Goal: Transaction & Acquisition: Purchase product/service

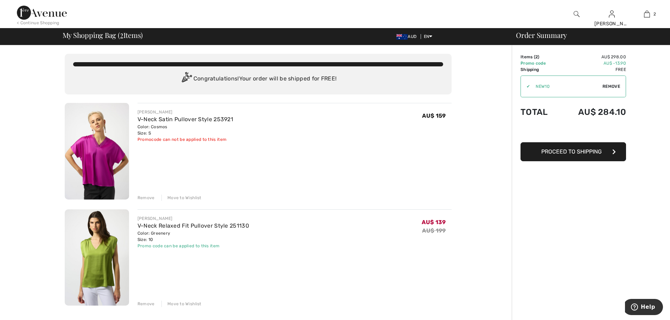
click at [331, 149] on span "Proceed to Shipping" at bounding box center [571, 151] width 60 height 7
click at [331, 150] on span "Proceed to Shipping" at bounding box center [571, 151] width 60 height 7
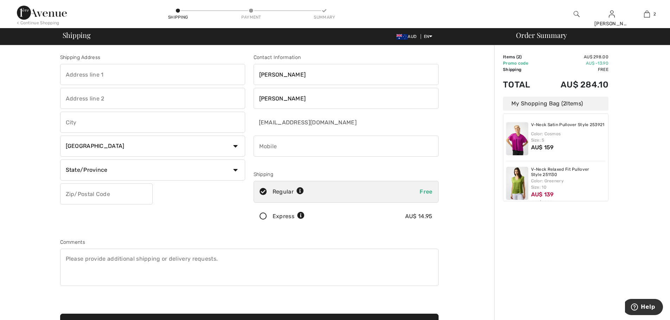
click at [83, 73] on input "text" at bounding box center [152, 74] width 185 height 21
type input "8 Redwood Drive"
click at [89, 121] on input "text" at bounding box center [152, 122] width 185 height 21
type input "GILLIESTON HEIGHTS"
click at [236, 145] on select "Country Canada United States Afghanistan Aland Islands Albania Algeria American…" at bounding box center [152, 146] width 185 height 21
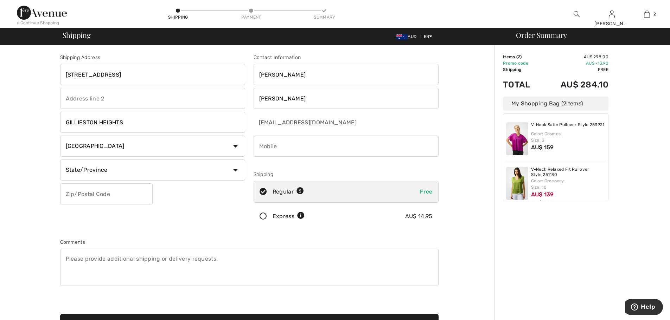
select select "AU"
click at [60, 136] on select "Country Canada United States Afghanistan Aland Islands Albania Algeria American…" at bounding box center [152, 146] width 185 height 21
click at [118, 170] on input "text" at bounding box center [152, 170] width 185 height 21
type input "NEW SOUTH WALES"
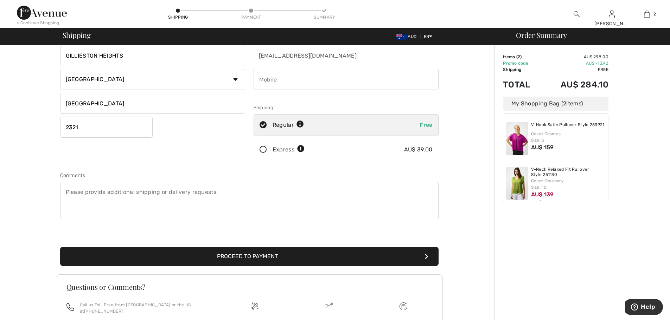
scroll to position [70, 0]
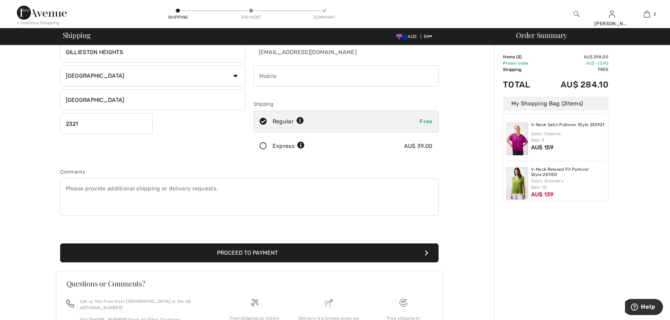
type input "2321"
click at [273, 251] on button "Proceed to Payment" at bounding box center [249, 253] width 378 height 19
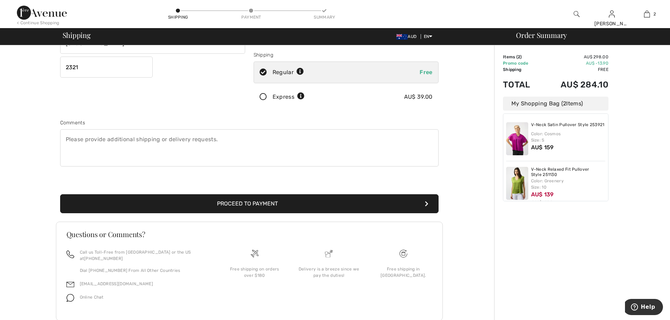
scroll to position [139, 0]
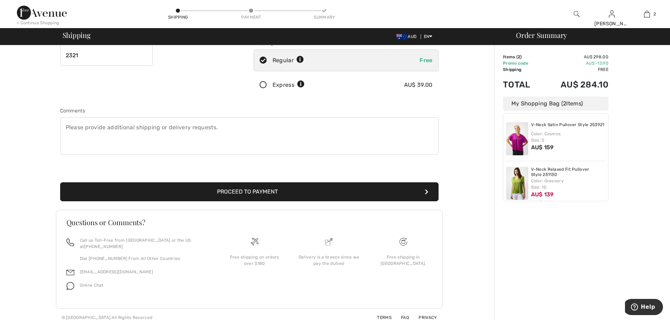
click at [426, 191] on icon "submit" at bounding box center [427, 192] width 4 height 6
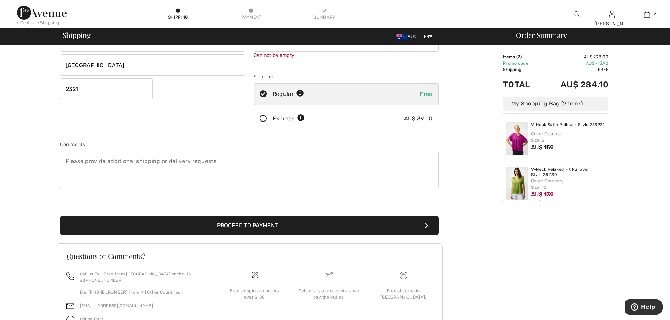
scroll to position [79, 0]
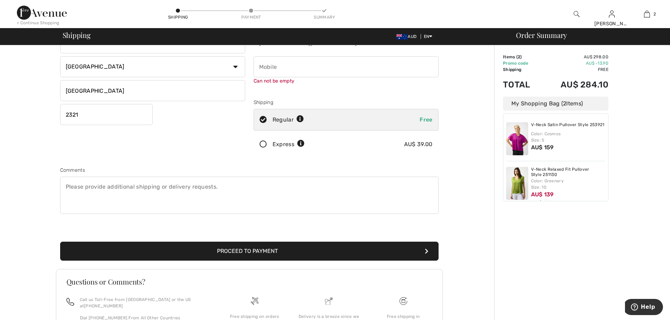
click at [273, 67] on input "phone" at bounding box center [345, 66] width 185 height 21
type input "+"
click at [257, 66] on input "phone" at bounding box center [345, 66] width 185 height 21
click at [258, 65] on input "phone" at bounding box center [345, 66] width 185 height 21
type input "61411111131"
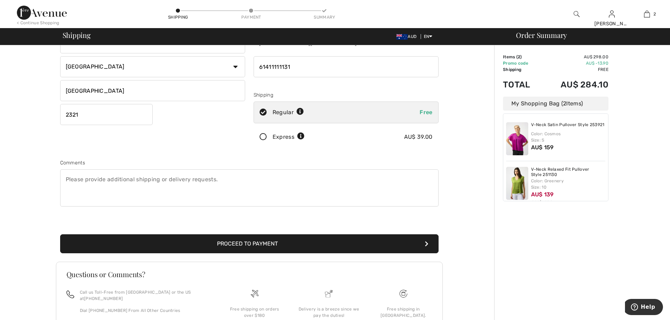
click at [349, 249] on button "Proceed to Payment" at bounding box center [249, 243] width 378 height 19
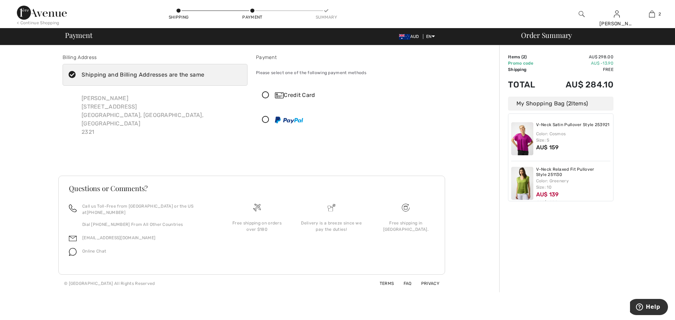
click at [275, 93] on img at bounding box center [279, 95] width 9 height 6
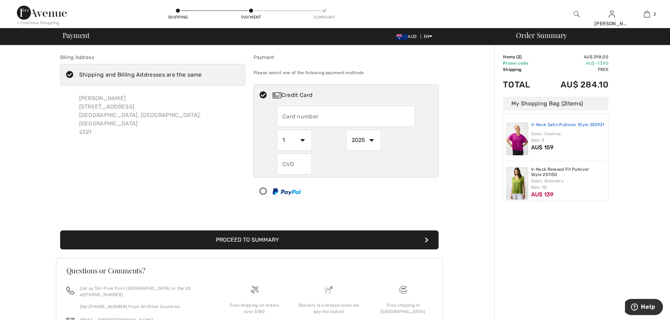
click at [539, 128] on link "V-Neck Satin Pullover Style 253921" at bounding box center [567, 125] width 73 height 6
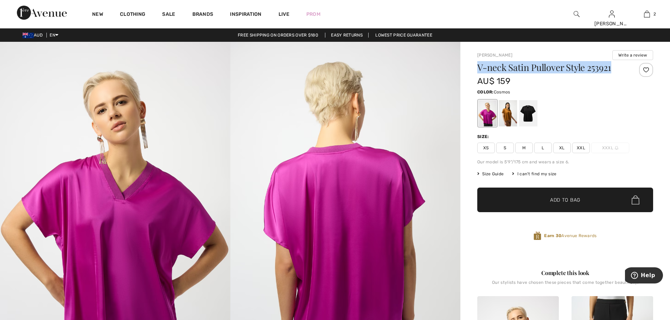
drag, startPoint x: 477, startPoint y: 69, endPoint x: 613, endPoint y: 71, distance: 136.1
copy h1 "V-neck Satin Pullover Style 253921"
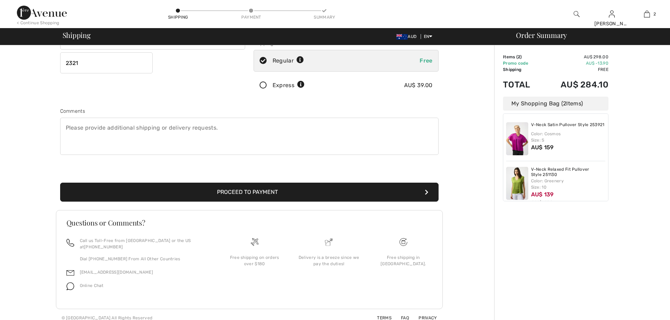
scroll to position [131, 0]
click at [271, 189] on button "Proceed to Payment" at bounding box center [249, 191] width 378 height 19
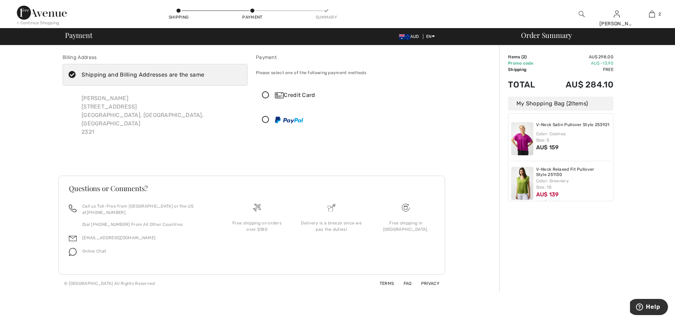
click at [265, 94] on icon at bounding box center [265, 95] width 19 height 7
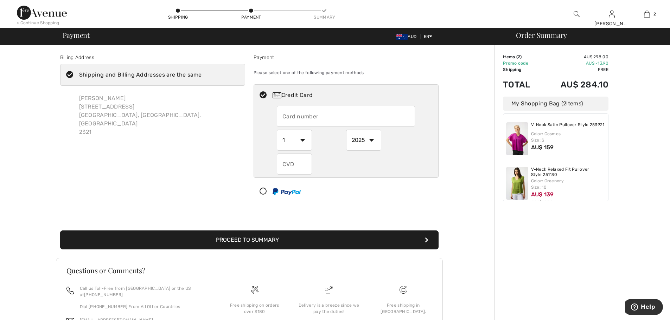
click at [289, 114] on input "text" at bounding box center [346, 116] width 138 height 21
type input "4782800164458928"
click at [302, 139] on select "1 2 3 4 5 6 7 8 9 10 11 12" at bounding box center [294, 140] width 35 height 21
select select "8"
click at [277, 130] on select "1 2 3 4 5 6 7 8 9 10 11 12" at bounding box center [294, 140] width 35 height 21
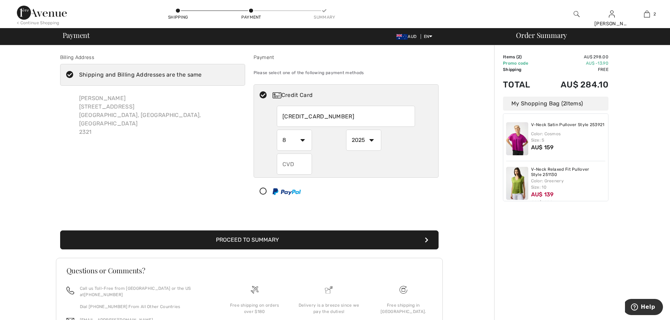
click at [371, 140] on select "2025 2026 2027 2028 2029 2030 2031 2032 2033 2034 2035" at bounding box center [363, 140] width 35 height 21
select select "2030"
click at [346, 130] on select "2025 2026 2027 2028 2029 2030 2031 2032 2033 2034 2035" at bounding box center [363, 140] width 35 height 21
click at [296, 165] on input "text" at bounding box center [294, 164] width 35 height 21
type input "526"
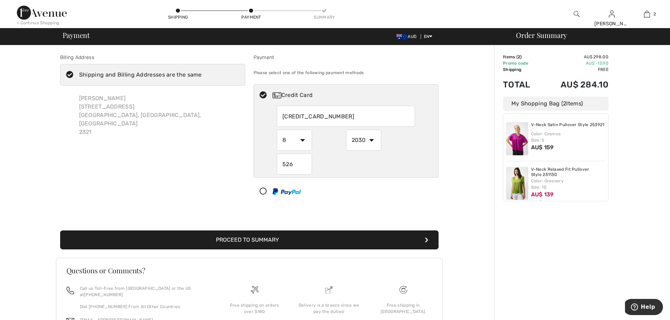
click at [426, 239] on icon "submit" at bounding box center [427, 240] width 4 height 6
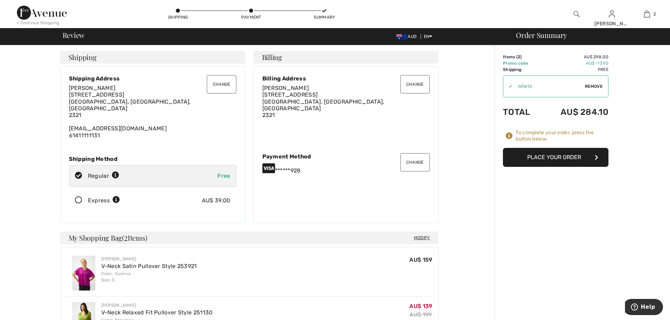
click at [555, 154] on button "Place Your Order" at bounding box center [555, 157] width 105 height 19
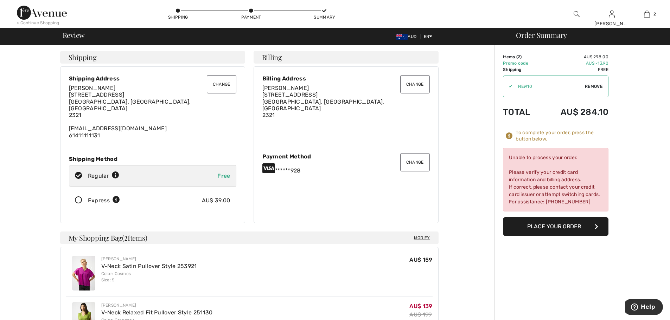
click at [559, 224] on button "Place Your Order" at bounding box center [555, 226] width 105 height 19
click at [630, 149] on div "Order Summary Details Items ( 2 ) AU$ 298.00 Promo code AU$ -13.90 Shipping Fre…" at bounding box center [582, 299] width 176 height 508
click at [412, 158] on button "Change" at bounding box center [415, 162] width 30 height 18
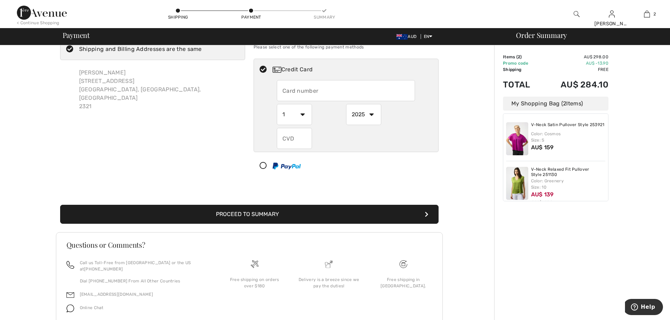
click at [264, 165] on icon at bounding box center [263, 165] width 19 height 7
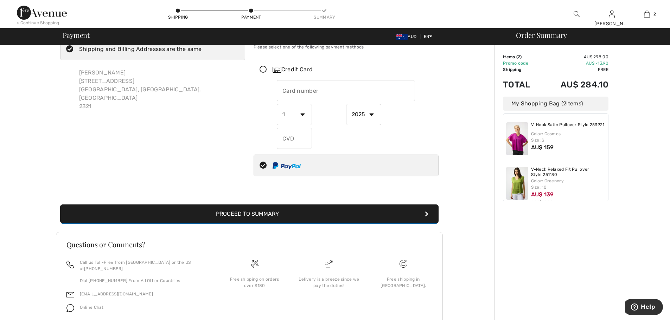
select select "1"
select select "2025"
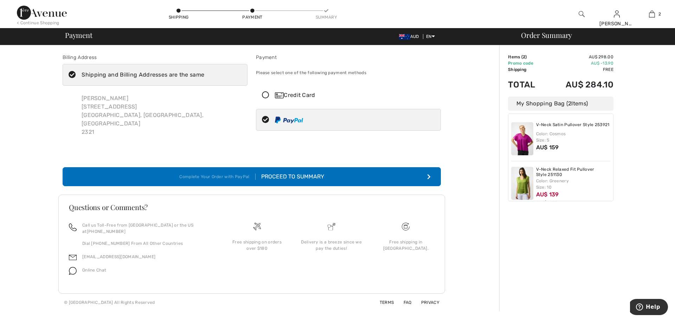
click at [324, 167] on button "Complete Your Order with PayPal Proceed to Summary" at bounding box center [252, 176] width 378 height 19
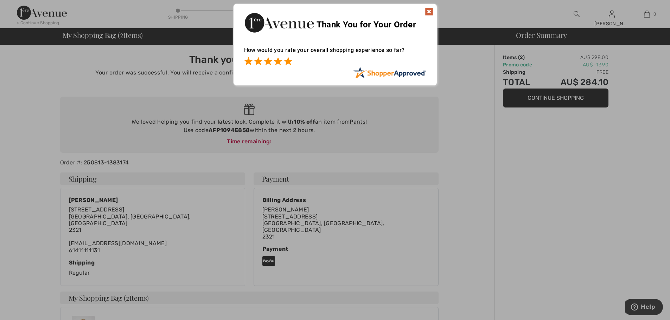
click at [289, 61] on span at bounding box center [288, 61] width 8 height 8
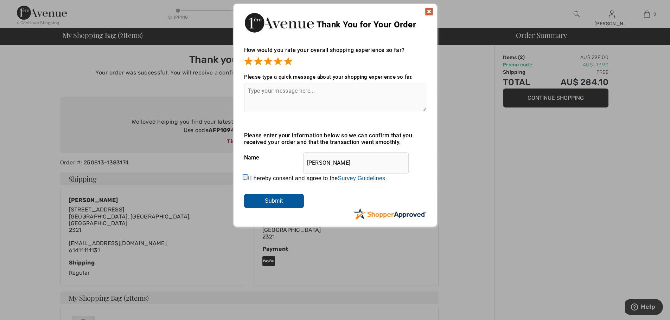
click at [281, 198] on input "Submit" at bounding box center [274, 201] width 60 height 14
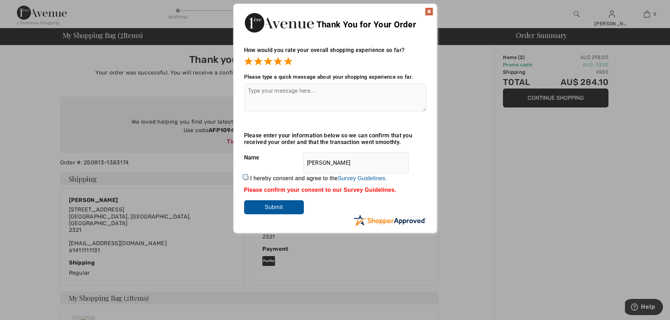
click at [246, 176] on input "I hereby consent and agree to the By submitting a review, you grant permission …" at bounding box center [246, 178] width 5 height 5
checkbox input "true"
click at [248, 90] on textarea at bounding box center [335, 98] width 182 height 28
type textarea "f"
type textarea "Found what I wanted at a good price. Thank you"
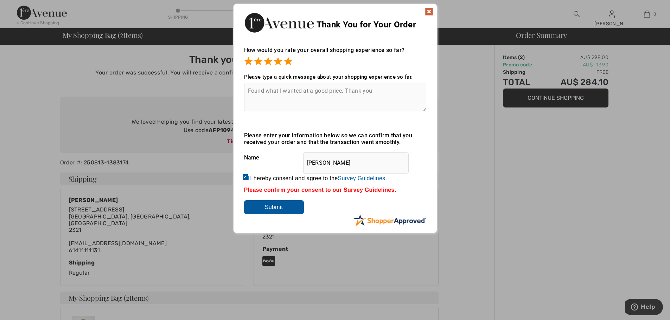
click at [277, 206] on input "Submit" at bounding box center [274, 207] width 60 height 14
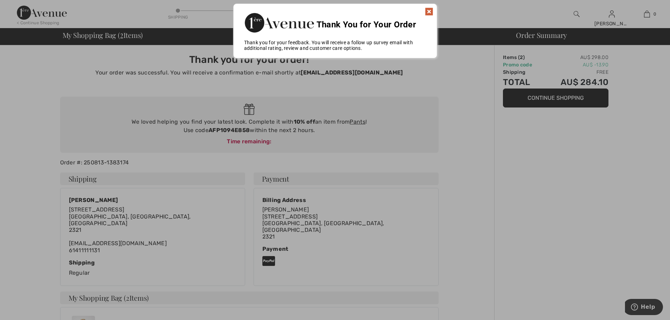
click at [430, 11] on img at bounding box center [429, 11] width 8 height 8
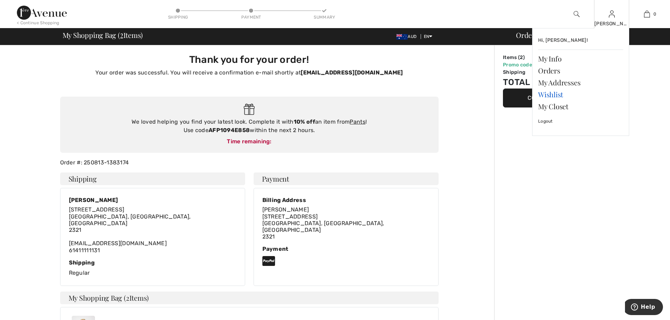
click at [549, 96] on link "Wishlist" at bounding box center [580, 95] width 85 height 12
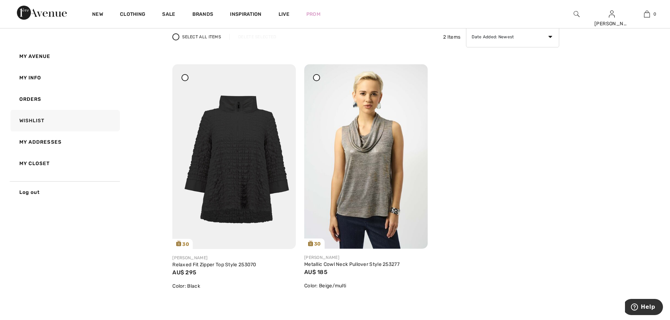
scroll to position [70, 0]
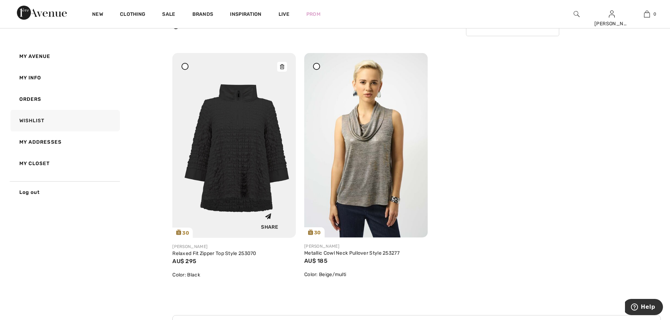
click at [240, 116] on img at bounding box center [233, 145] width 123 height 185
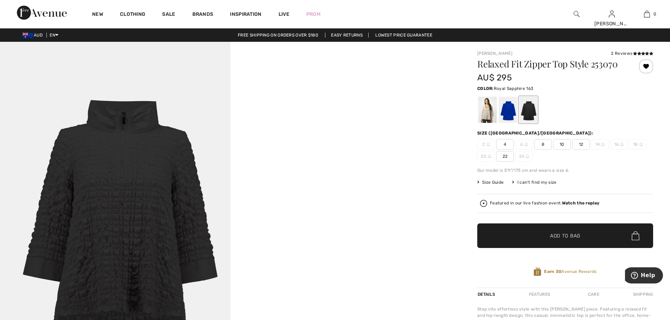
click at [507, 110] on div at bounding box center [507, 110] width 18 height 26
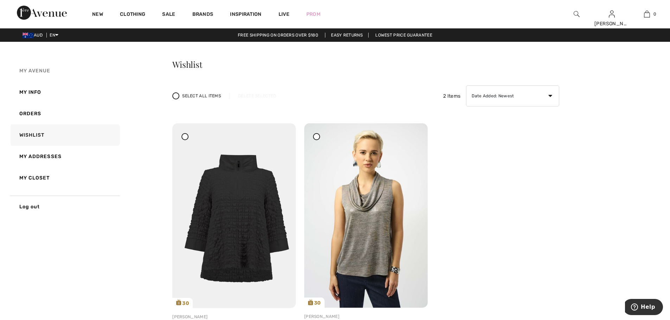
click at [38, 68] on span "My Avenue" at bounding box center [34, 71] width 31 height 6
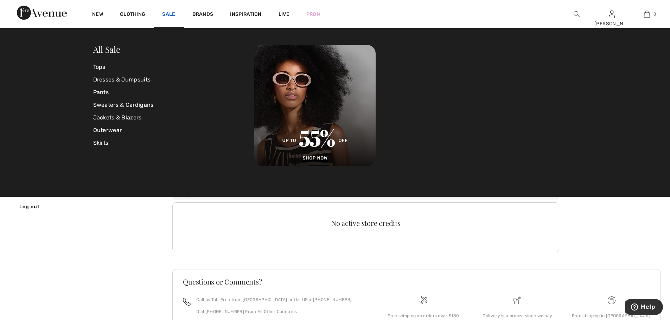
click at [169, 12] on link "Sale" at bounding box center [168, 14] width 13 height 7
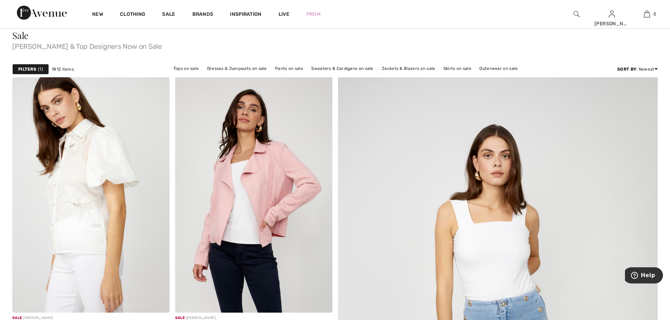
scroll to position [70, 0]
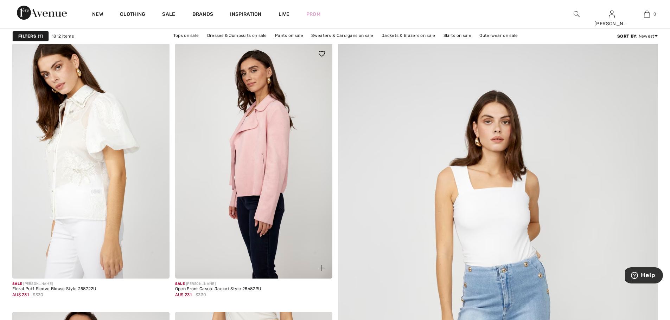
click at [263, 145] on img at bounding box center [253, 161] width 157 height 236
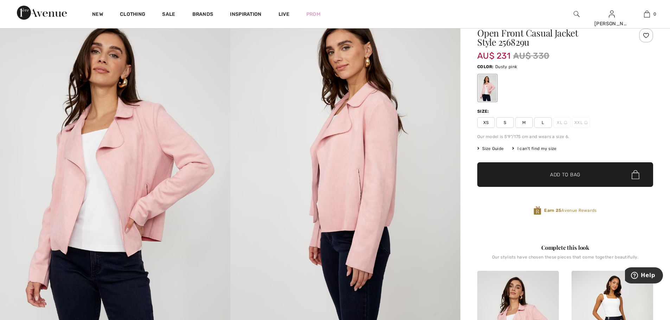
scroll to position [35, 0]
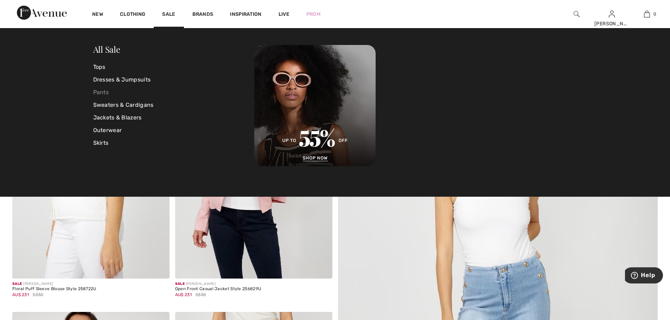
click at [98, 93] on link "Pants" at bounding box center [173, 92] width 161 height 13
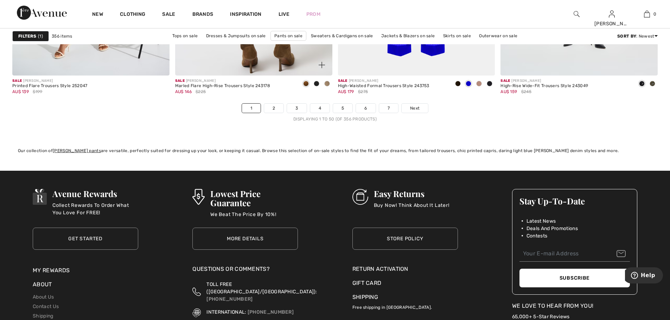
scroll to position [4077, 0]
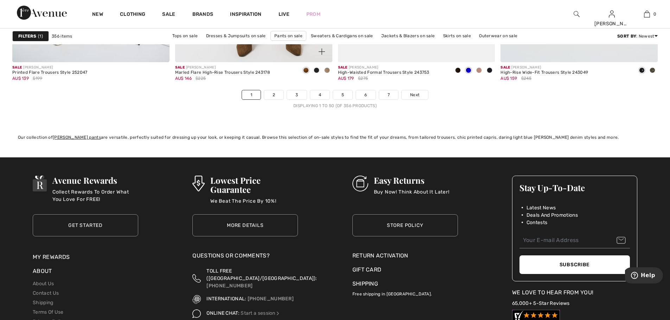
click at [271, 89] on div "Sale JOSEPH RIBKOFF Marled Flare High-Rise Trousers Style 243178 AU$ 146 $225" at bounding box center [253, 76] width 157 height 28
click at [275, 95] on link "2" at bounding box center [273, 94] width 19 height 9
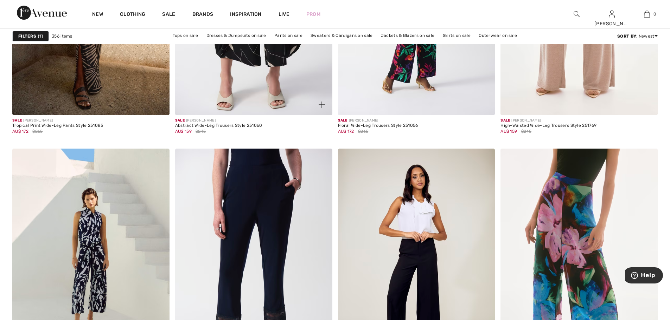
scroll to position [2882, 0]
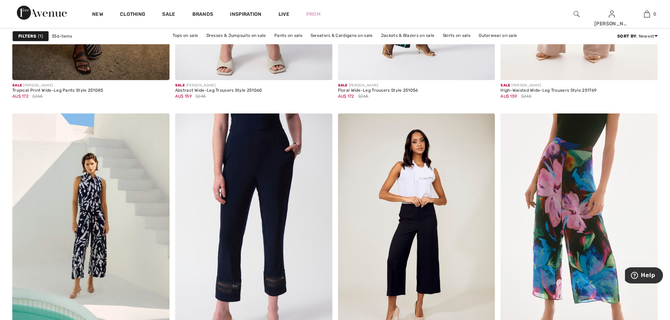
click at [575, 14] on img at bounding box center [576, 14] width 6 height 8
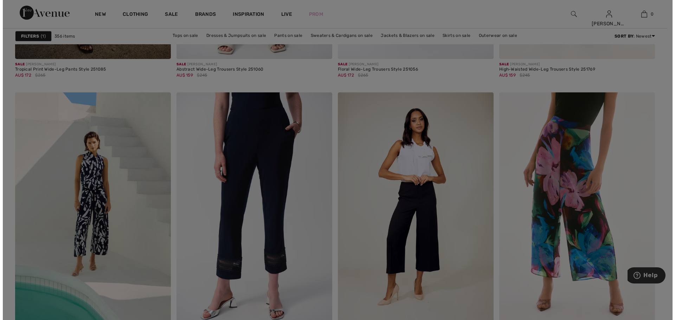
scroll to position [2902, 0]
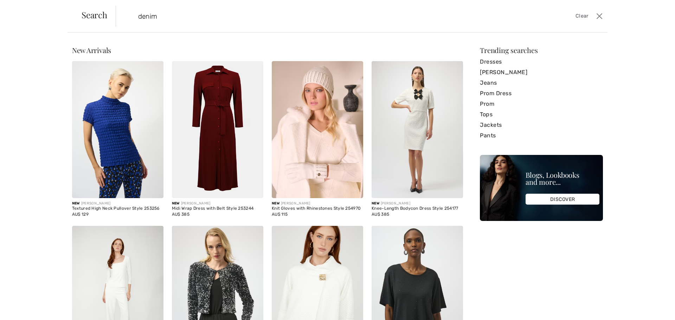
type input "denim"
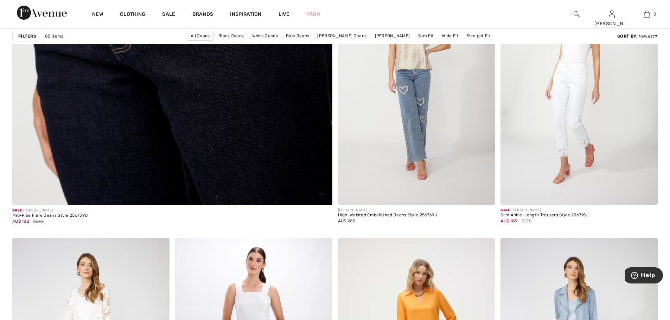
scroll to position [2496, 0]
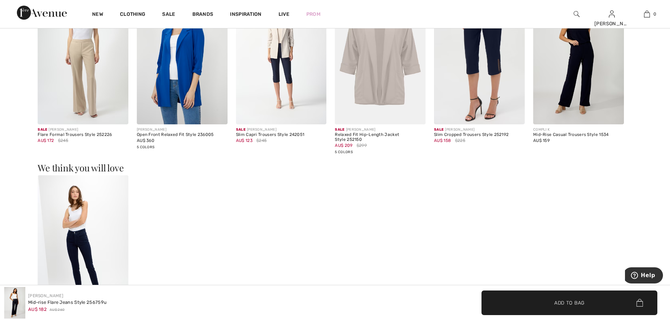
scroll to position [562, 0]
